Goal: Find specific page/section: Find specific page/section

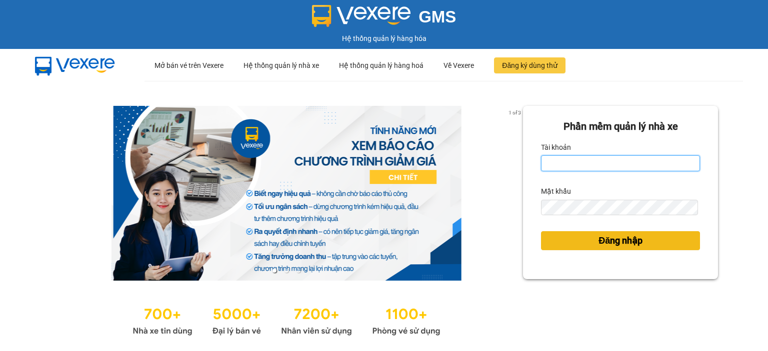
type input "ntlan.ductruong"
click at [646, 249] on button "Đăng nhập" at bounding box center [620, 240] width 159 height 19
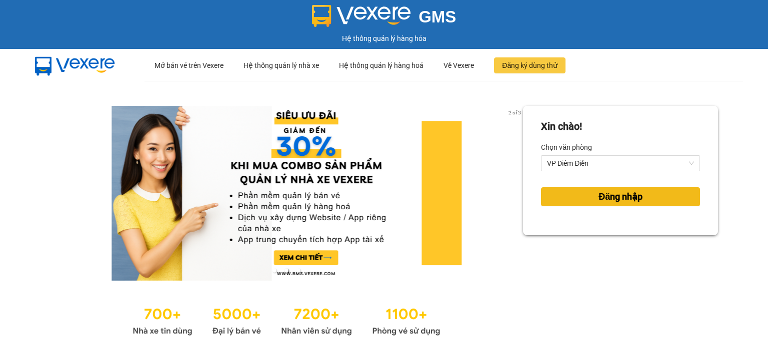
click at [607, 201] on span "Đăng nhập" at bounding box center [620, 197] width 44 height 14
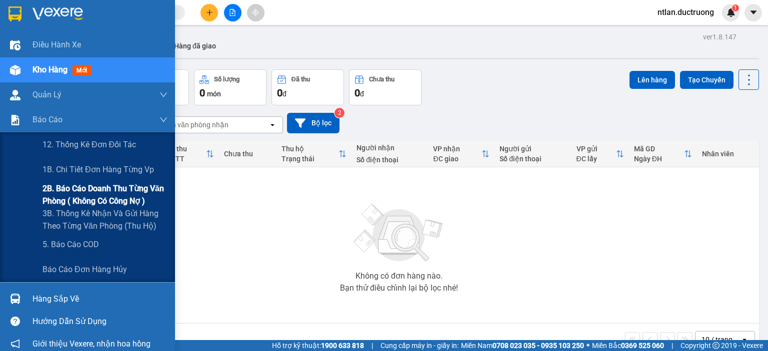
click at [80, 183] on span "2B. Báo cáo doanh thu từng văn phòng ( không có công nợ )" at bounding box center [104, 194] width 125 height 25
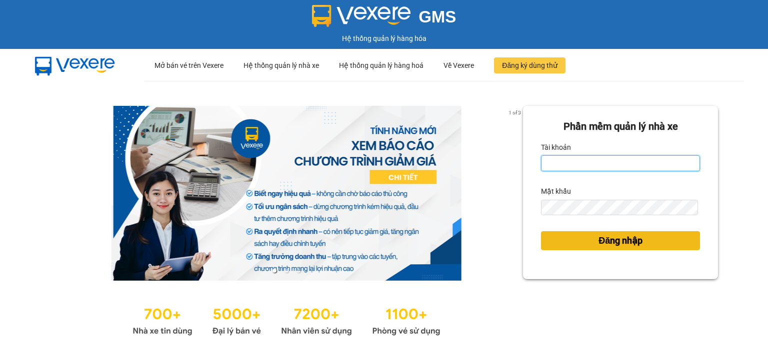
type input "ntlan.ductruong"
click at [598, 244] on span "Đăng nhập" at bounding box center [620, 241] width 44 height 14
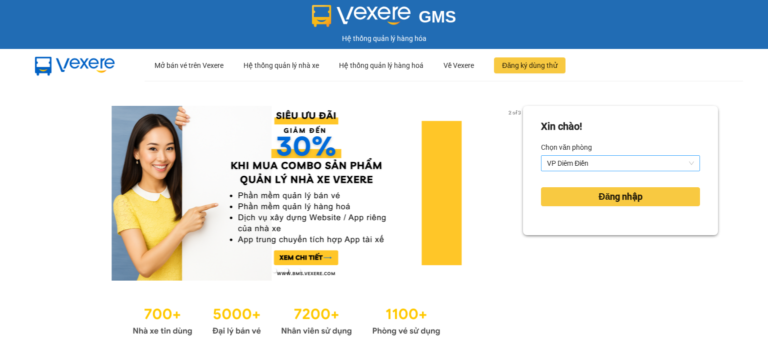
click at [616, 158] on span "VP Diêm Điền" at bounding box center [620, 163] width 147 height 15
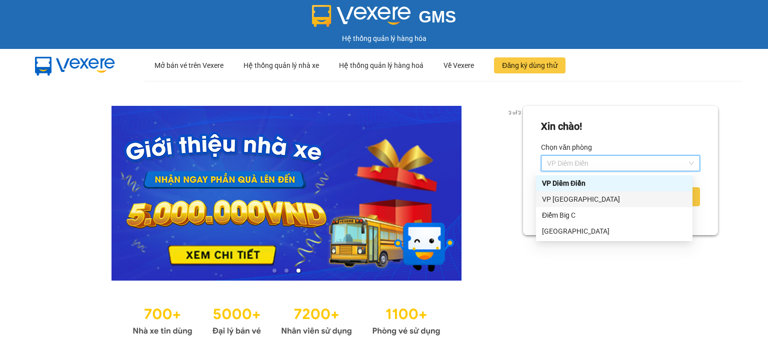
click at [559, 204] on div "VP Yên Sở" at bounding box center [614, 199] width 144 height 11
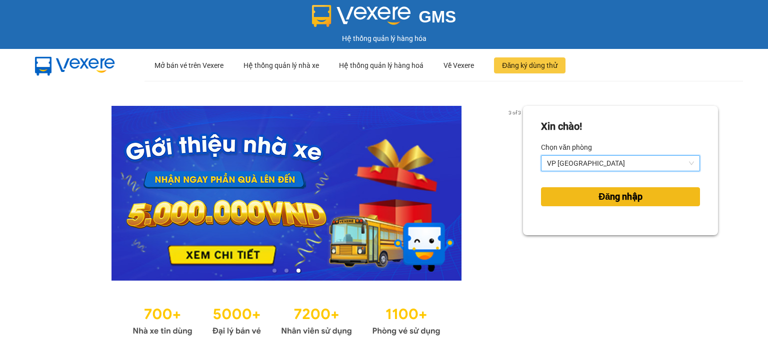
click at [584, 193] on button "Đăng nhập" at bounding box center [620, 196] width 159 height 19
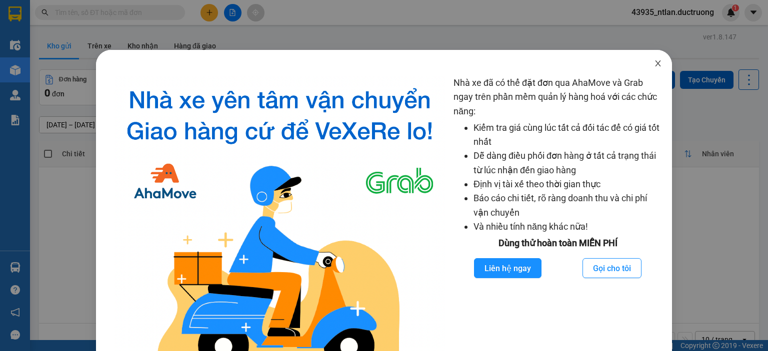
click at [648, 68] on span "Close" at bounding box center [658, 64] width 28 height 28
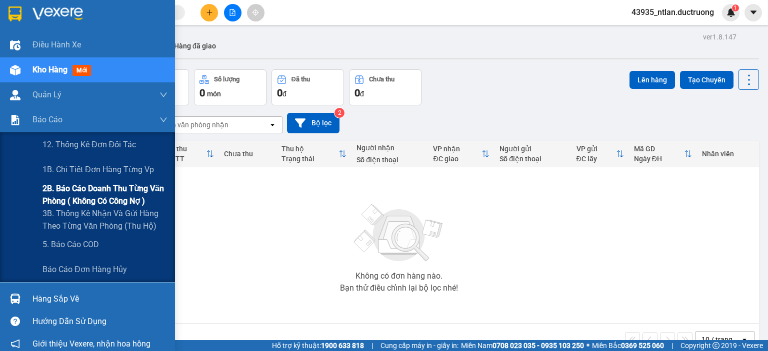
click at [62, 191] on span "2B. Báo cáo doanh thu từng văn phòng ( không có công nợ )" at bounding box center [104, 194] width 125 height 25
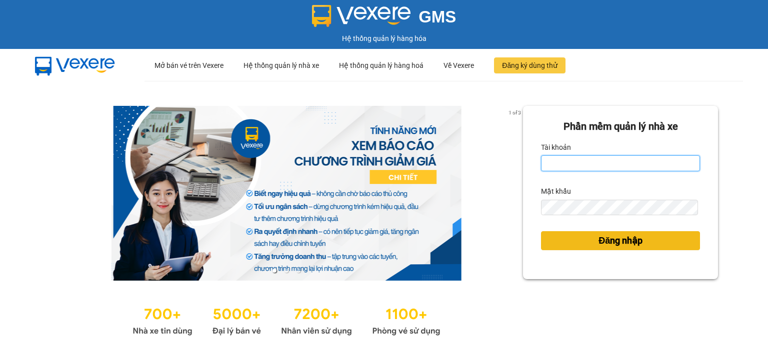
type input "ntlan.ductruong"
click at [613, 241] on span "Đăng nhập" at bounding box center [620, 241] width 44 height 14
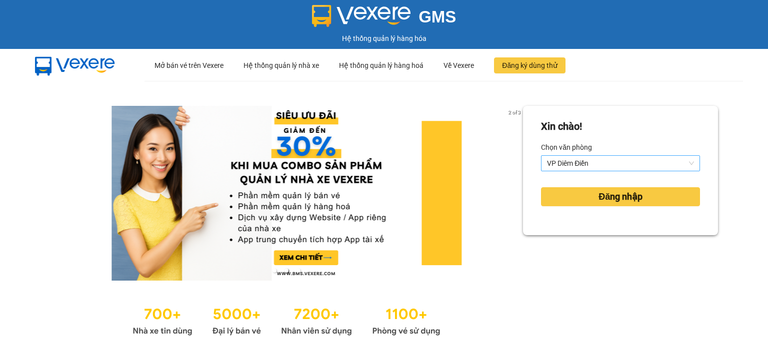
click at [599, 162] on span "VP Diêm Điền" at bounding box center [620, 163] width 147 height 15
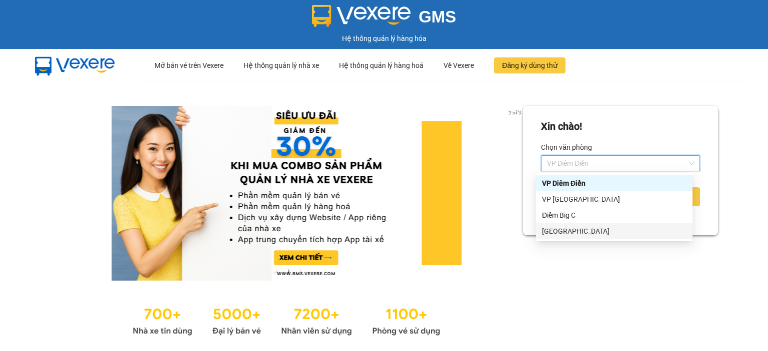
click at [573, 233] on div "Hà Đông" at bounding box center [614, 231] width 144 height 11
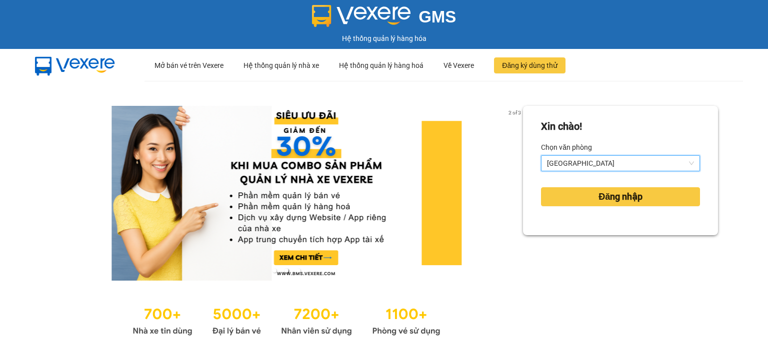
click at [615, 187] on div "Đăng nhập" at bounding box center [620, 196] width 159 height 27
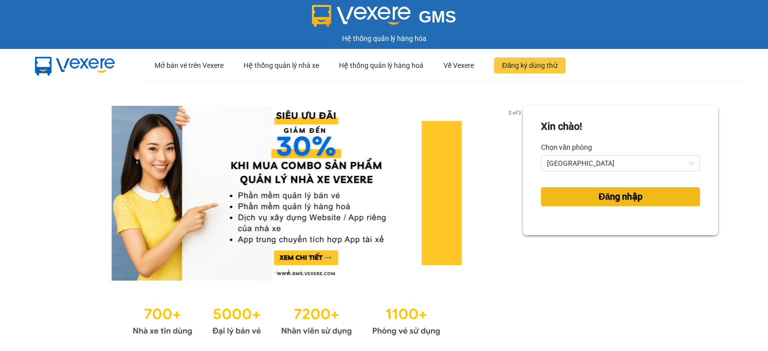
click at [611, 201] on span "Đăng nhập" at bounding box center [620, 197] width 44 height 14
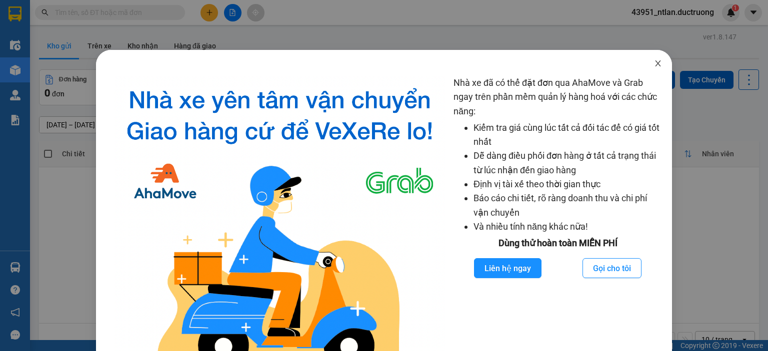
click at [655, 66] on icon "close" at bounding box center [658, 63] width 8 height 8
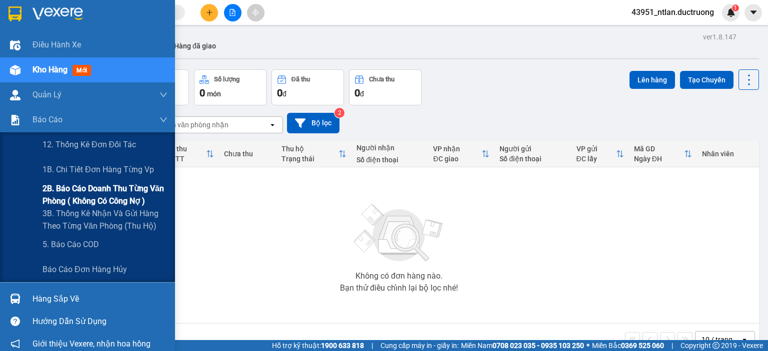
click at [92, 192] on span "2B. Báo cáo doanh thu từng văn phòng ( không có công nợ )" at bounding box center [104, 194] width 125 height 25
